Goal: Find specific page/section: Find specific page/section

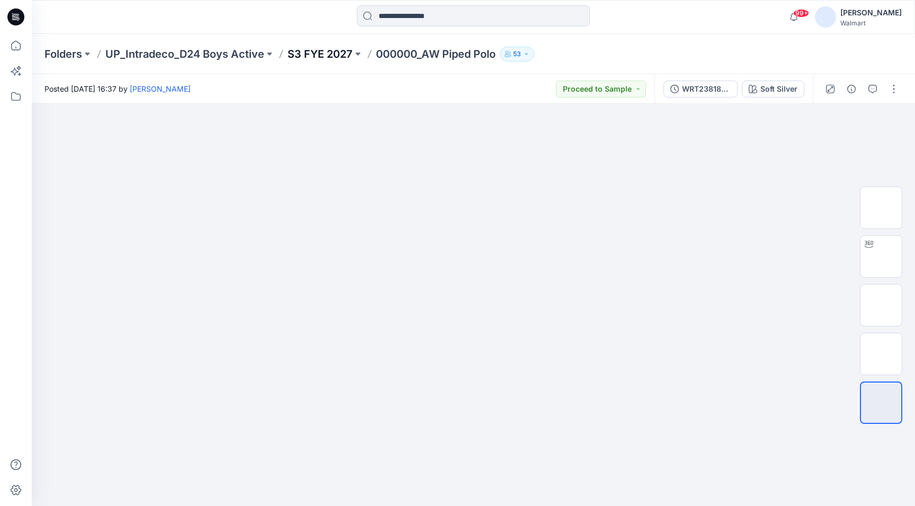
click at [314, 58] on p "S3 FYE 2027" at bounding box center [319, 54] width 65 height 15
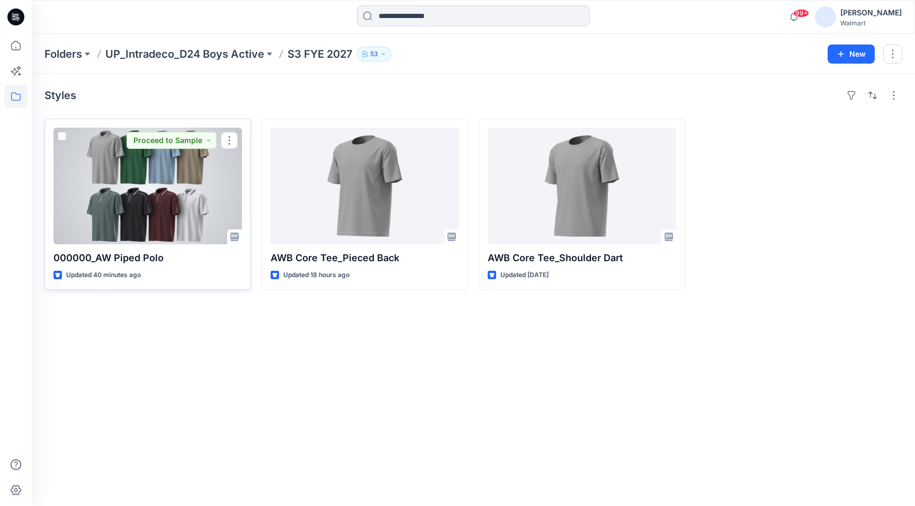
click at [181, 201] on div at bounding box center [147, 186] width 188 height 116
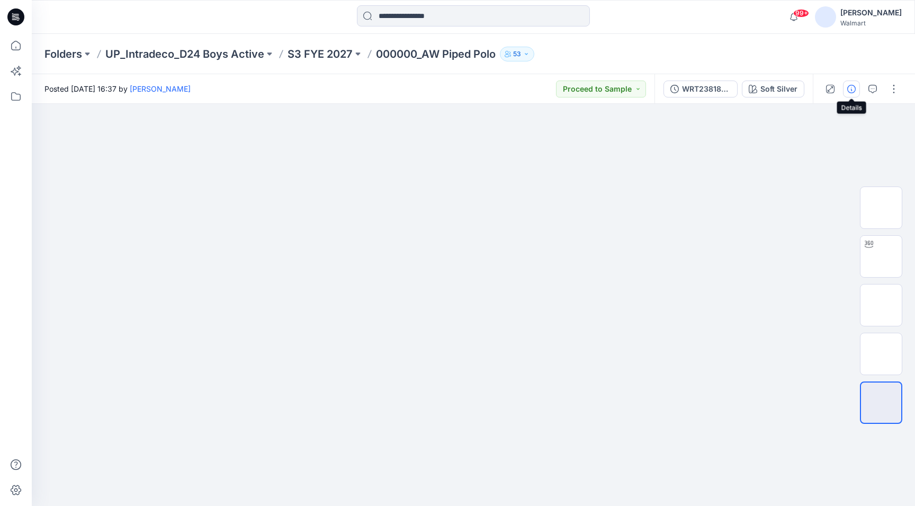
click at [851, 89] on icon "button" at bounding box center [851, 89] width 8 height 8
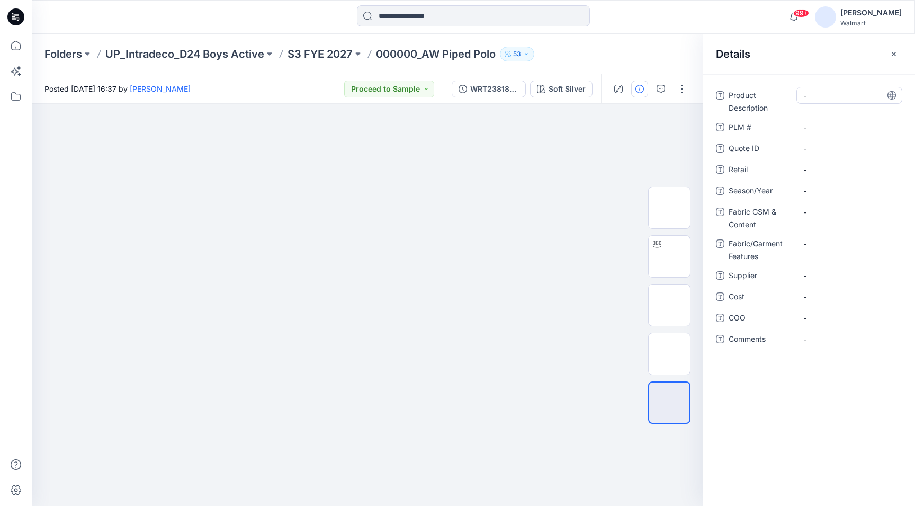
click at [830, 101] on Description "-" at bounding box center [849, 95] width 92 height 11
click at [669, 305] on img at bounding box center [669, 305] width 0 height 0
click at [669, 256] on img at bounding box center [669, 256] width 0 height 0
drag, startPoint x: 366, startPoint y: 491, endPoint x: 440, endPoint y: 467, distance: 77.4
click at [440, 467] on icon at bounding box center [369, 474] width 320 height 40
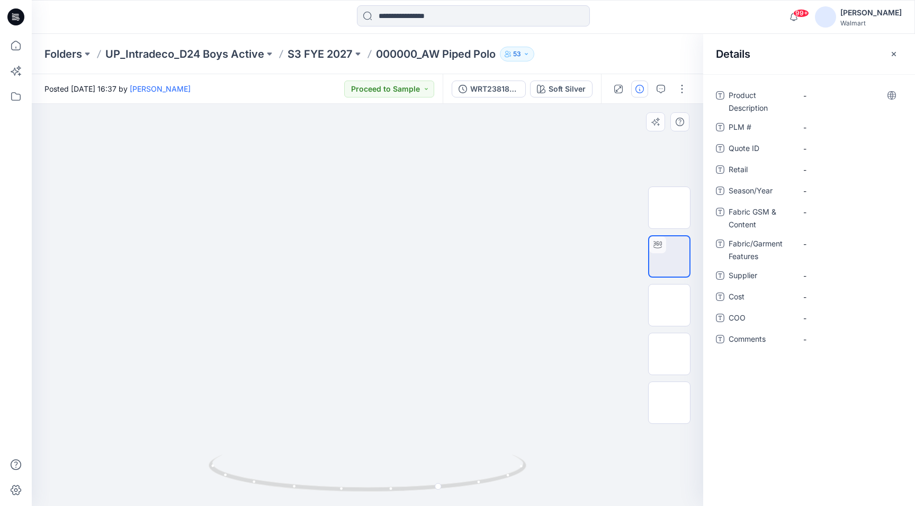
drag, startPoint x: 351, startPoint y: 337, endPoint x: 363, endPoint y: 236, distance: 101.3
click at [894, 59] on button "button" at bounding box center [893, 54] width 17 height 17
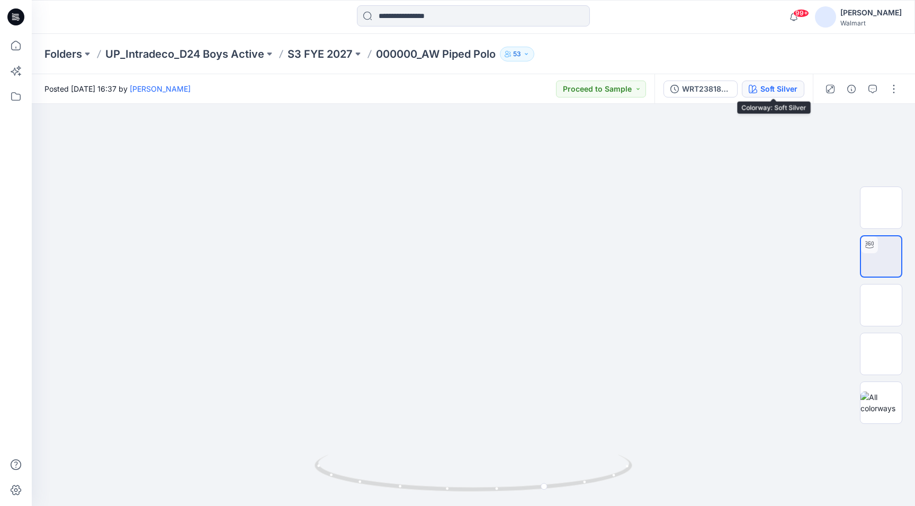
click at [777, 94] on div "Soft Silver" at bounding box center [778, 89] width 37 height 12
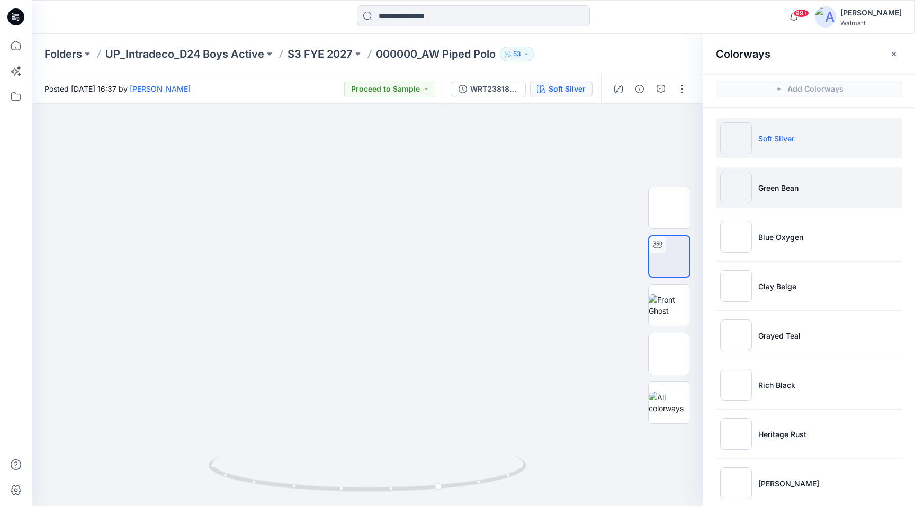
click at [778, 202] on li "Green Bean" at bounding box center [809, 187] width 186 height 40
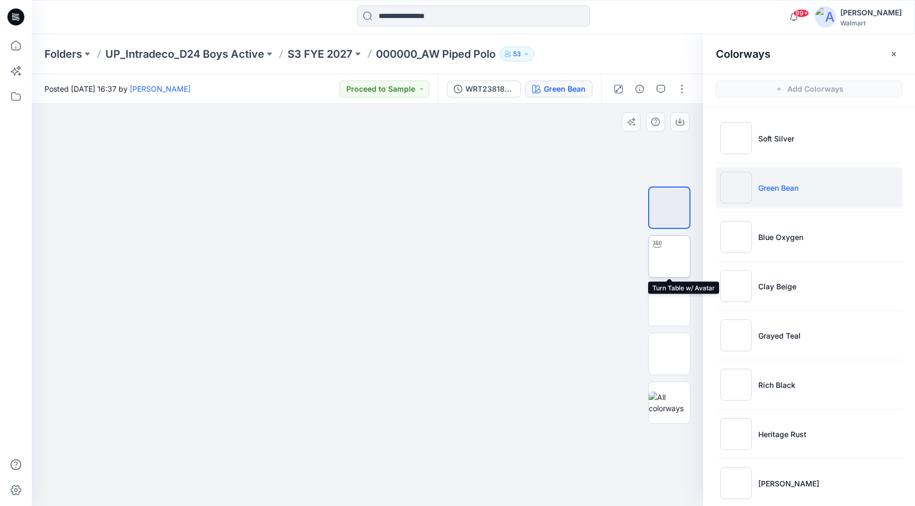
click at [669, 256] on img at bounding box center [669, 256] width 0 height 0
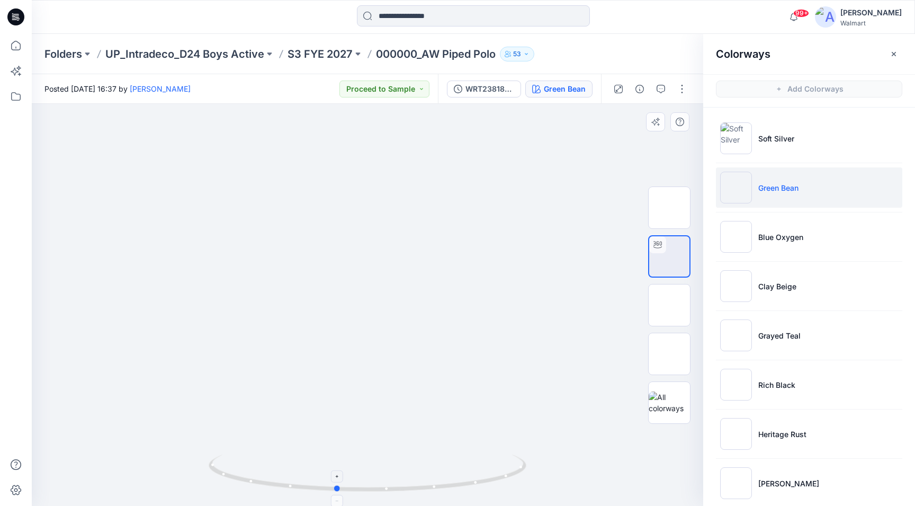
drag, startPoint x: 367, startPoint y: 491, endPoint x: 334, endPoint y: 479, distance: 36.0
click at [334, 479] on icon at bounding box center [369, 474] width 320 height 40
click at [897, 54] on icon "button" at bounding box center [893, 54] width 8 height 8
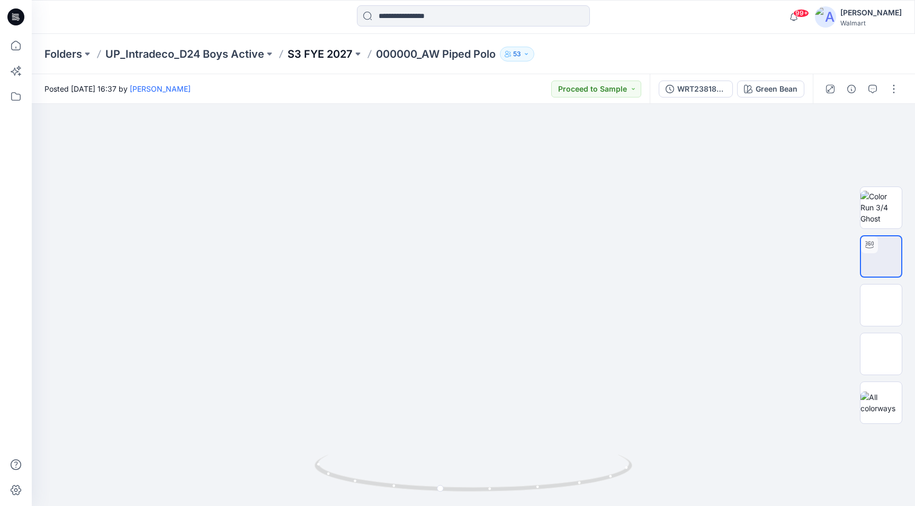
click at [310, 57] on p "S3 FYE 2027" at bounding box center [319, 54] width 65 height 15
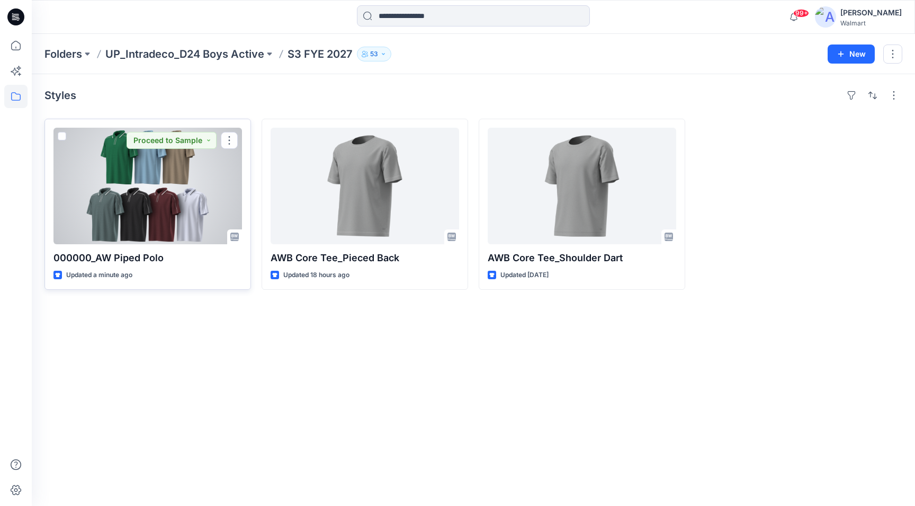
click at [157, 230] on div at bounding box center [147, 186] width 188 height 116
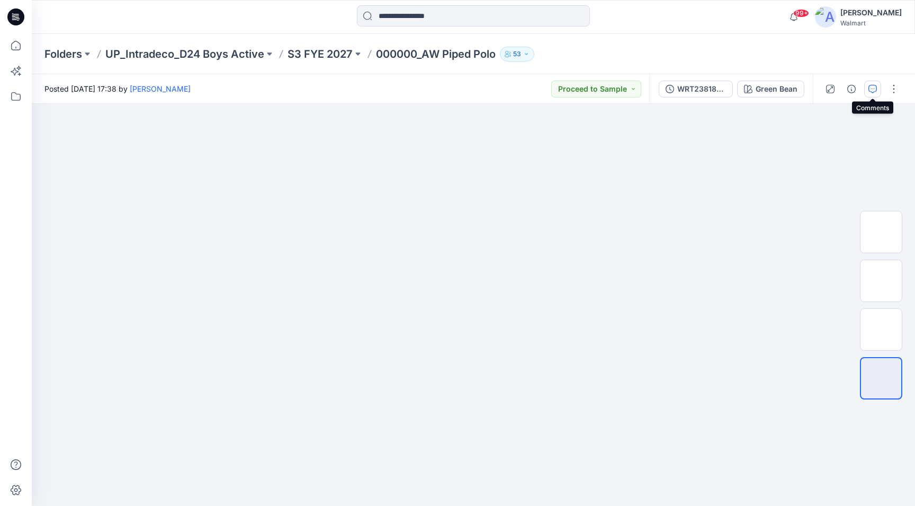
click at [876, 89] on icon "button" at bounding box center [872, 89] width 8 height 8
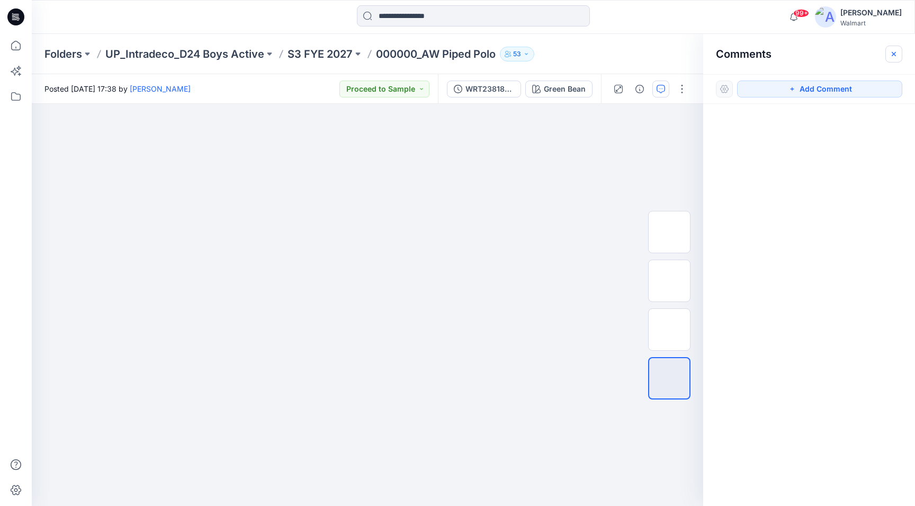
click at [893, 58] on icon "button" at bounding box center [893, 54] width 8 height 8
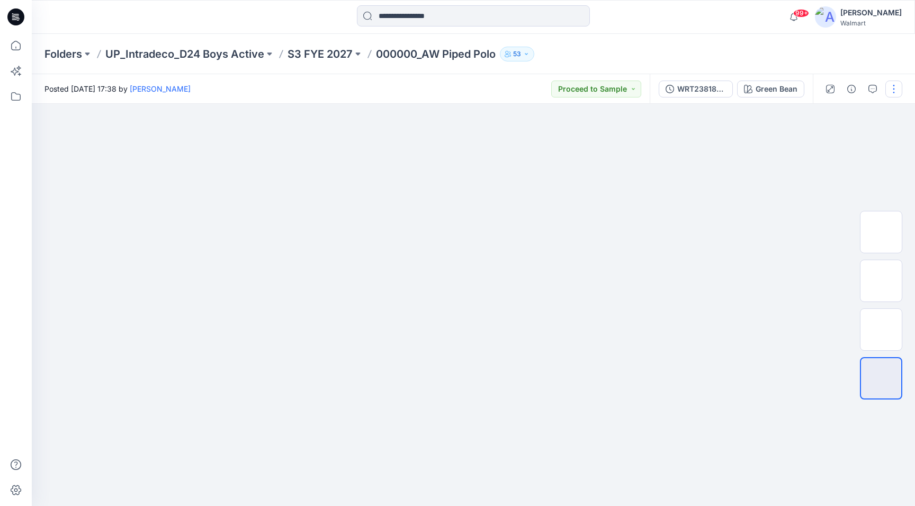
click at [894, 88] on button "button" at bounding box center [893, 88] width 17 height 17
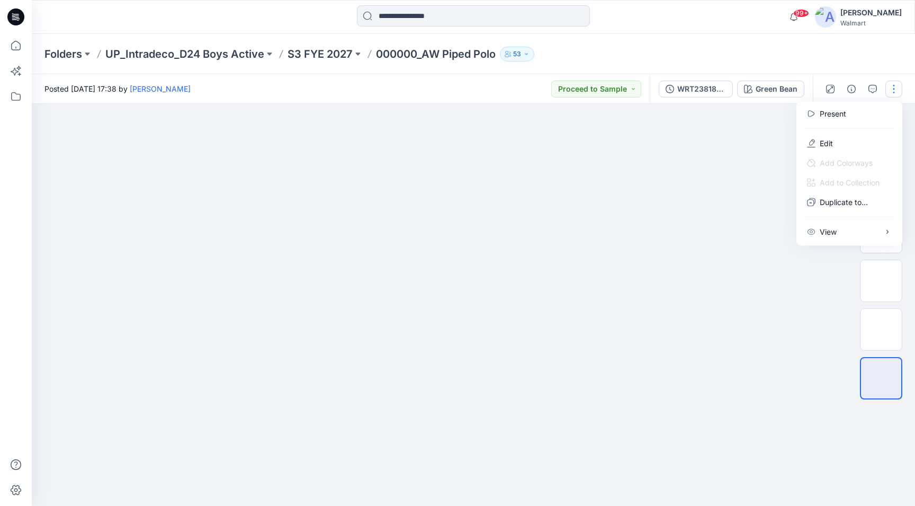
click at [846, 63] on div "Folders UP_Intradeco_D24 Boys Active S3 FYE 2027 000000_AW Piped Polo 53" at bounding box center [473, 54] width 883 height 40
